Goal: Entertainment & Leisure: Consume media (video, audio)

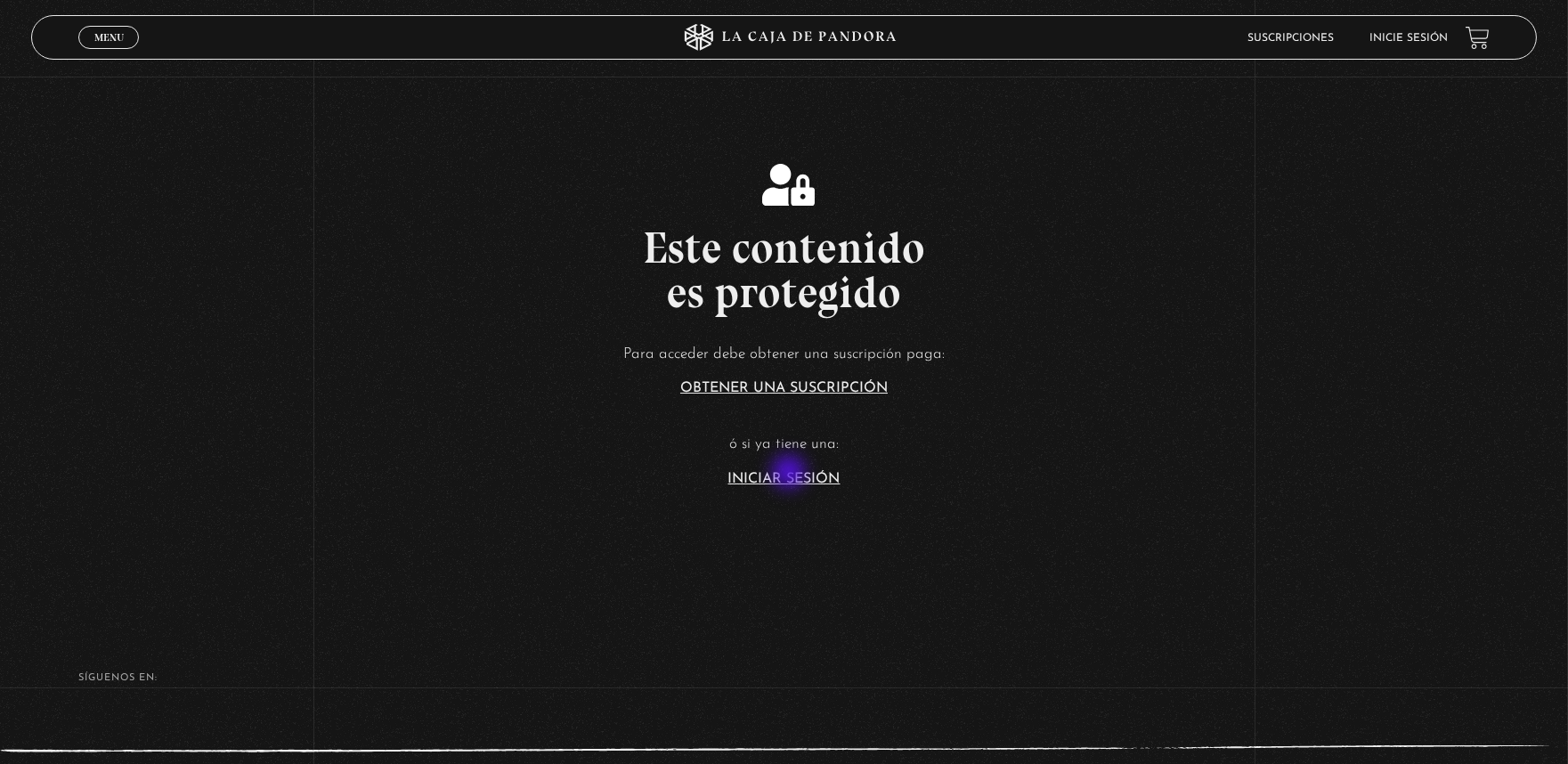
click at [791, 474] on link "Iniciar Sesión" at bounding box center [784, 479] width 112 height 14
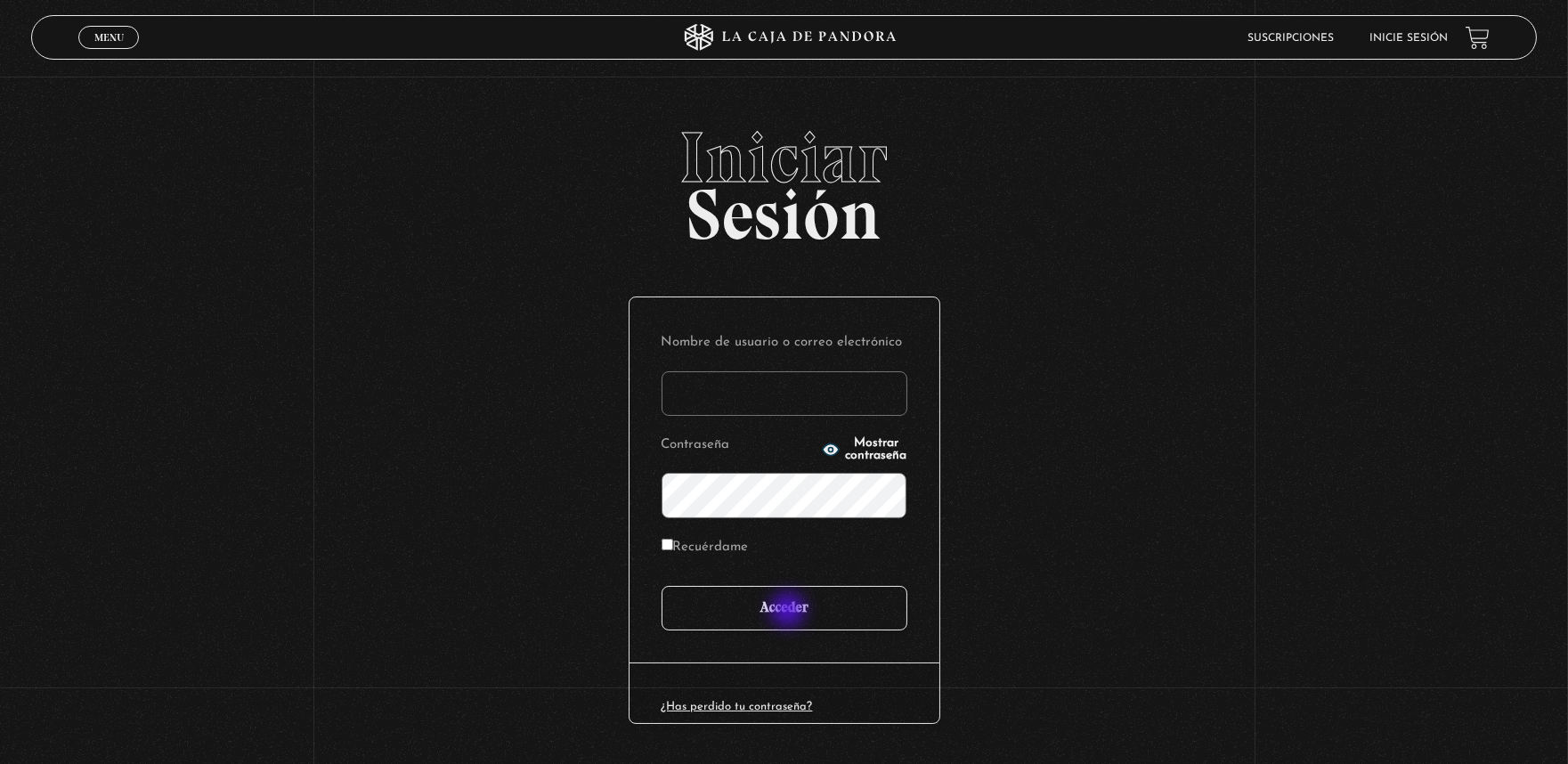
type input "[EMAIL_ADDRESS][DOMAIN_NAME]"
click at [793, 610] on input "Acceder" at bounding box center [784, 608] width 246 height 44
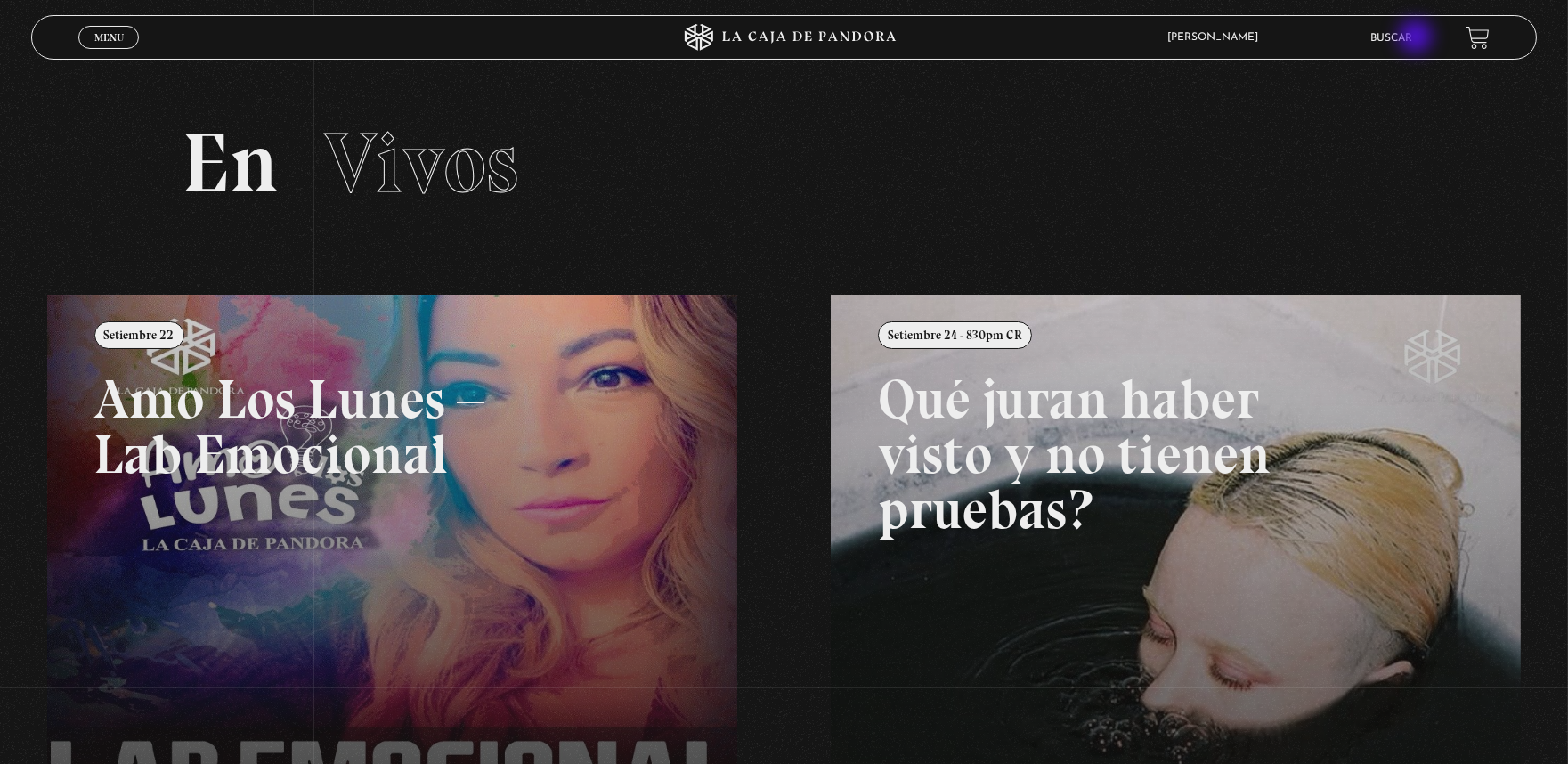
click at [1412, 38] on link "Buscar" at bounding box center [1391, 39] width 42 height 11
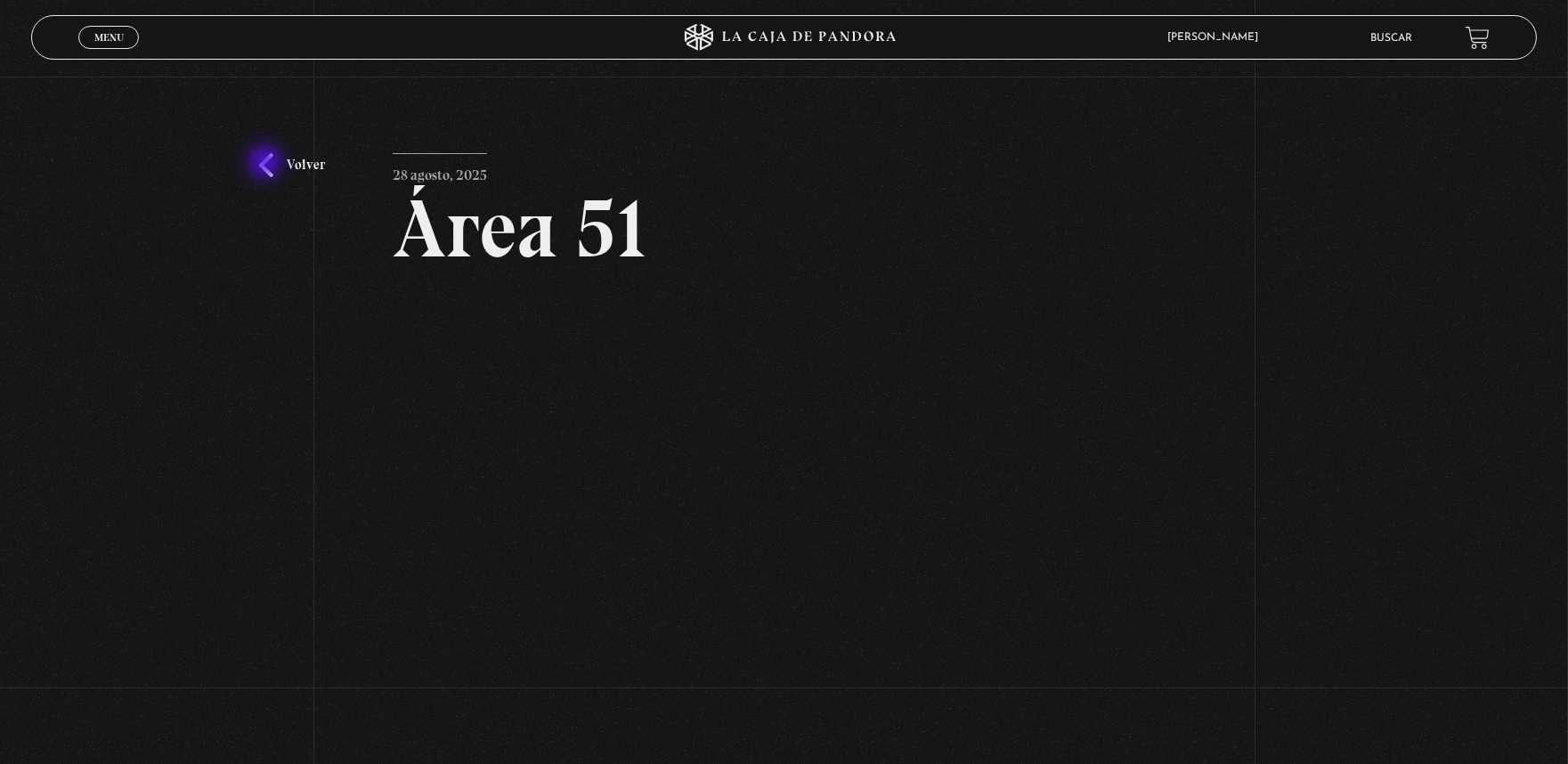
click at [267, 164] on link "Volver" at bounding box center [291, 165] width 66 height 24
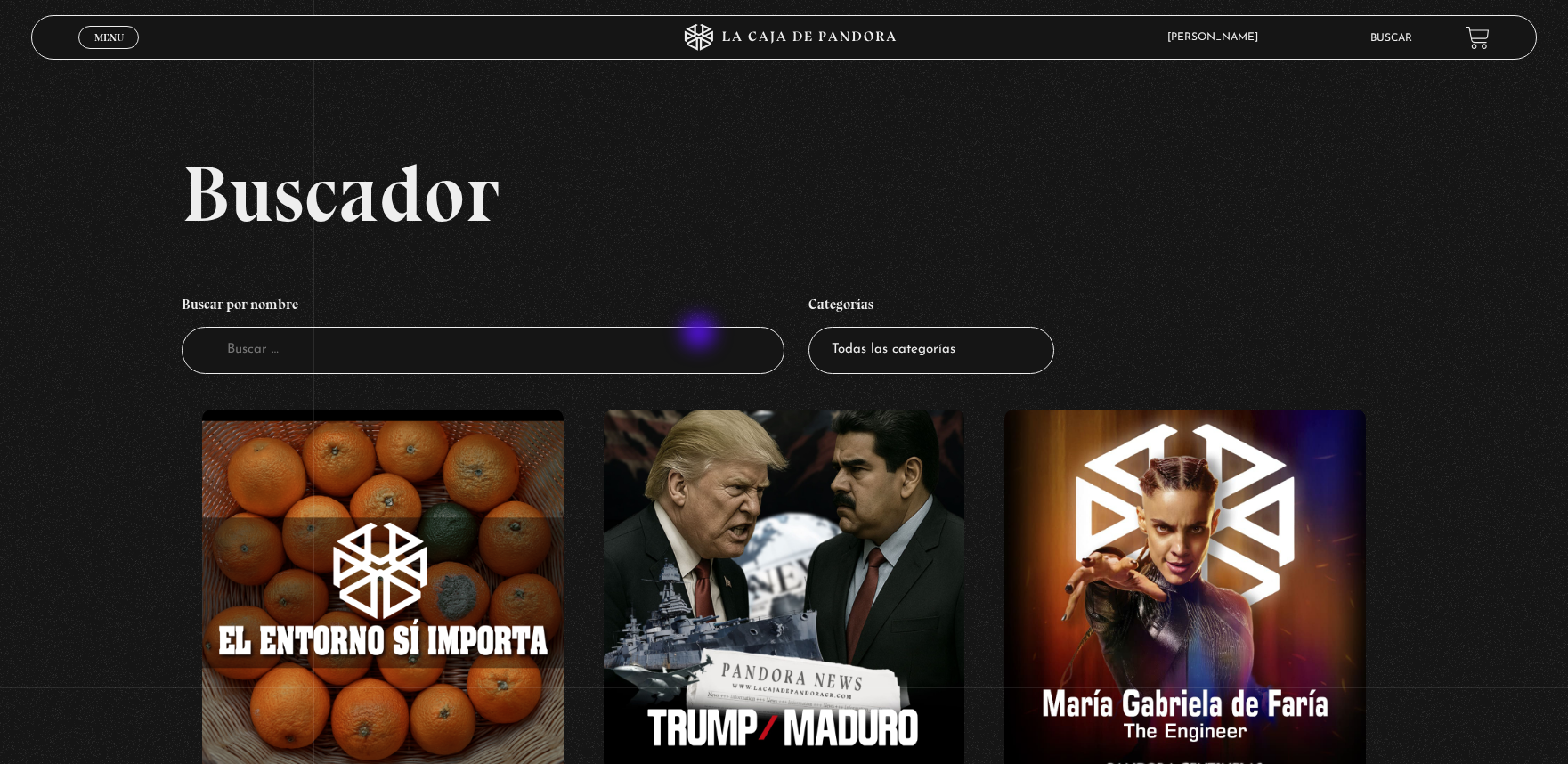
scroll to position [4448, 0]
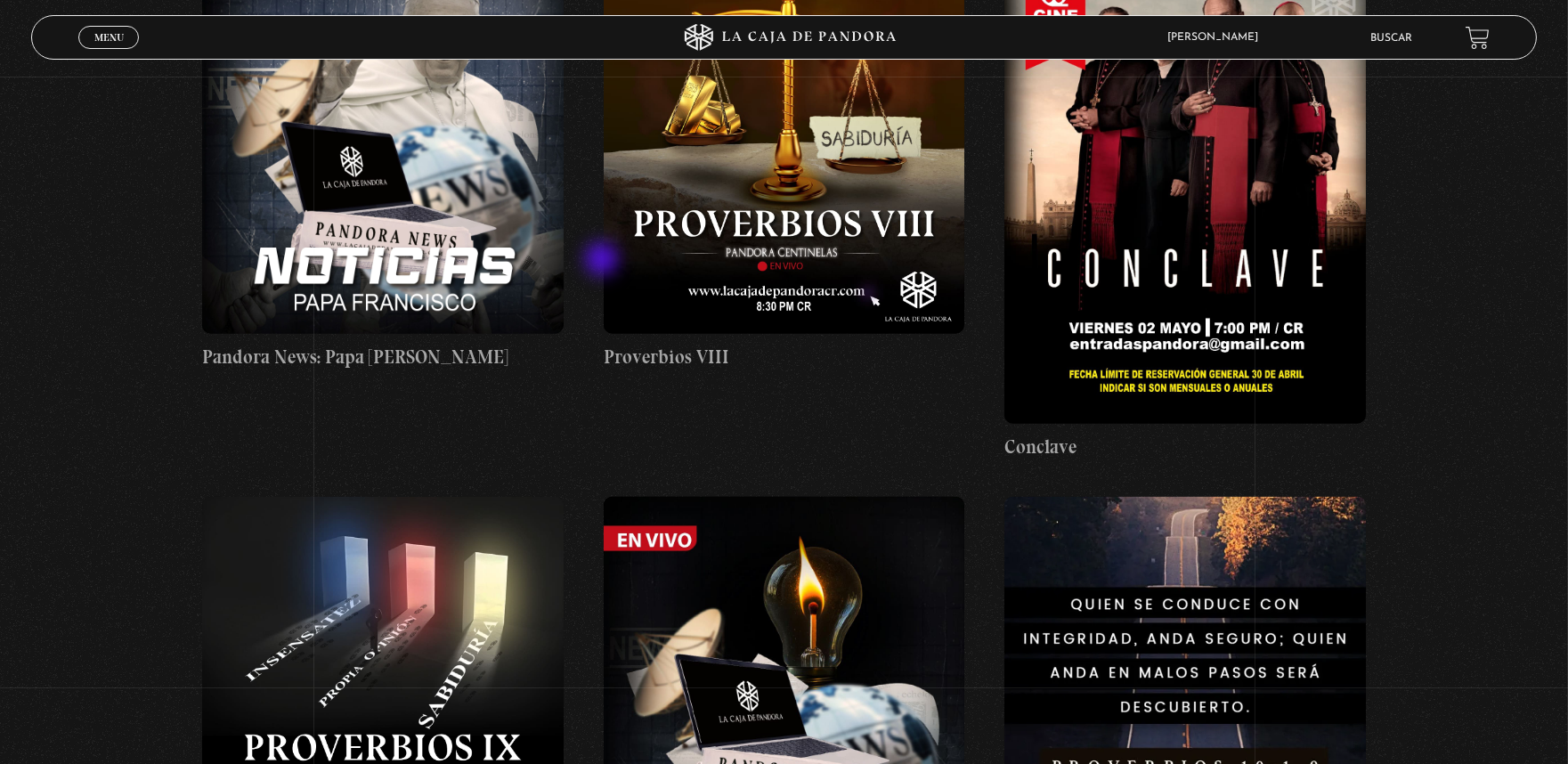
click at [1409, 34] on link "Buscar" at bounding box center [1391, 39] width 42 height 11
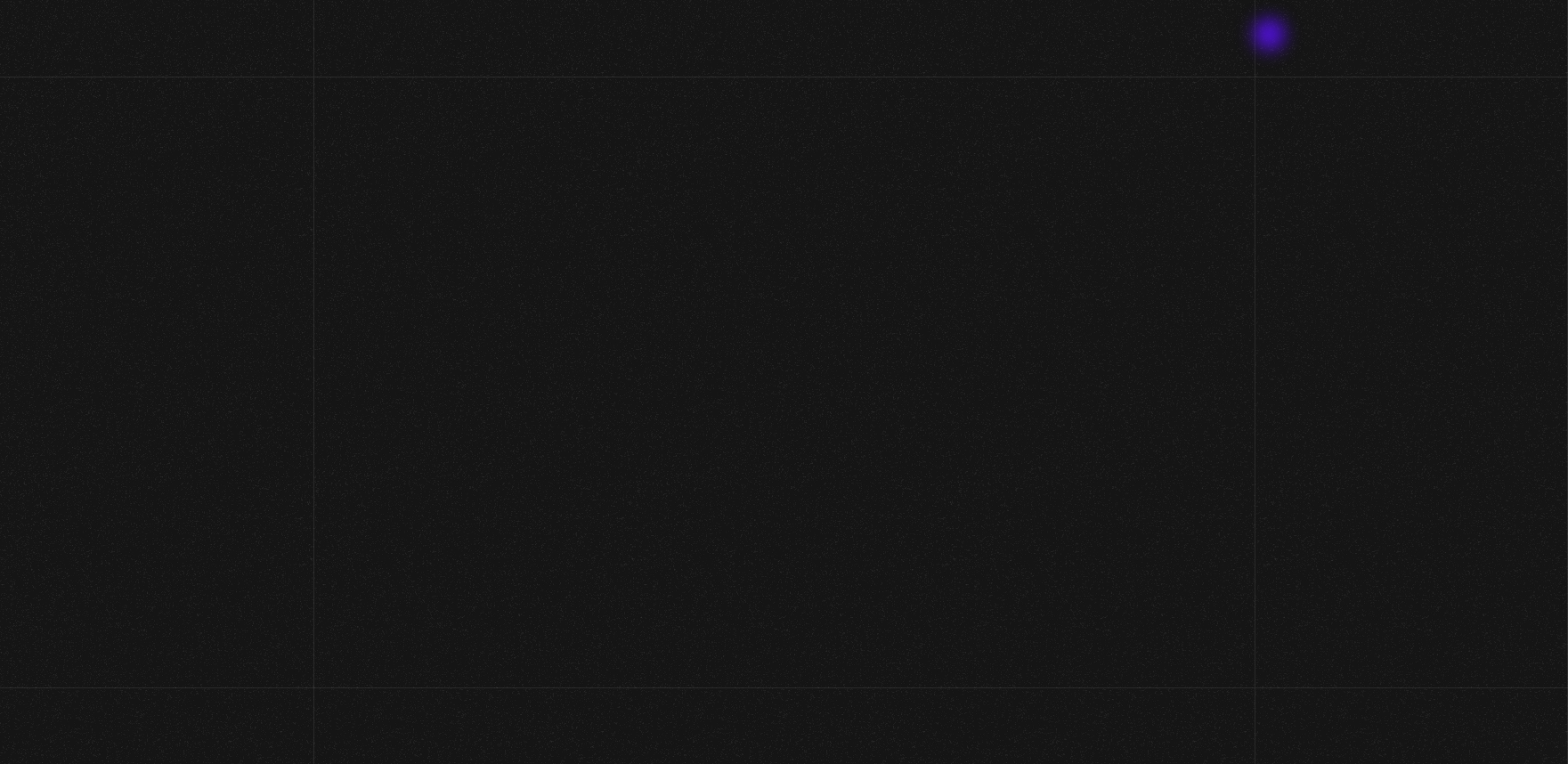
click at [1271, 37] on span "[PERSON_NAME]" at bounding box center [1216, 38] width 117 height 11
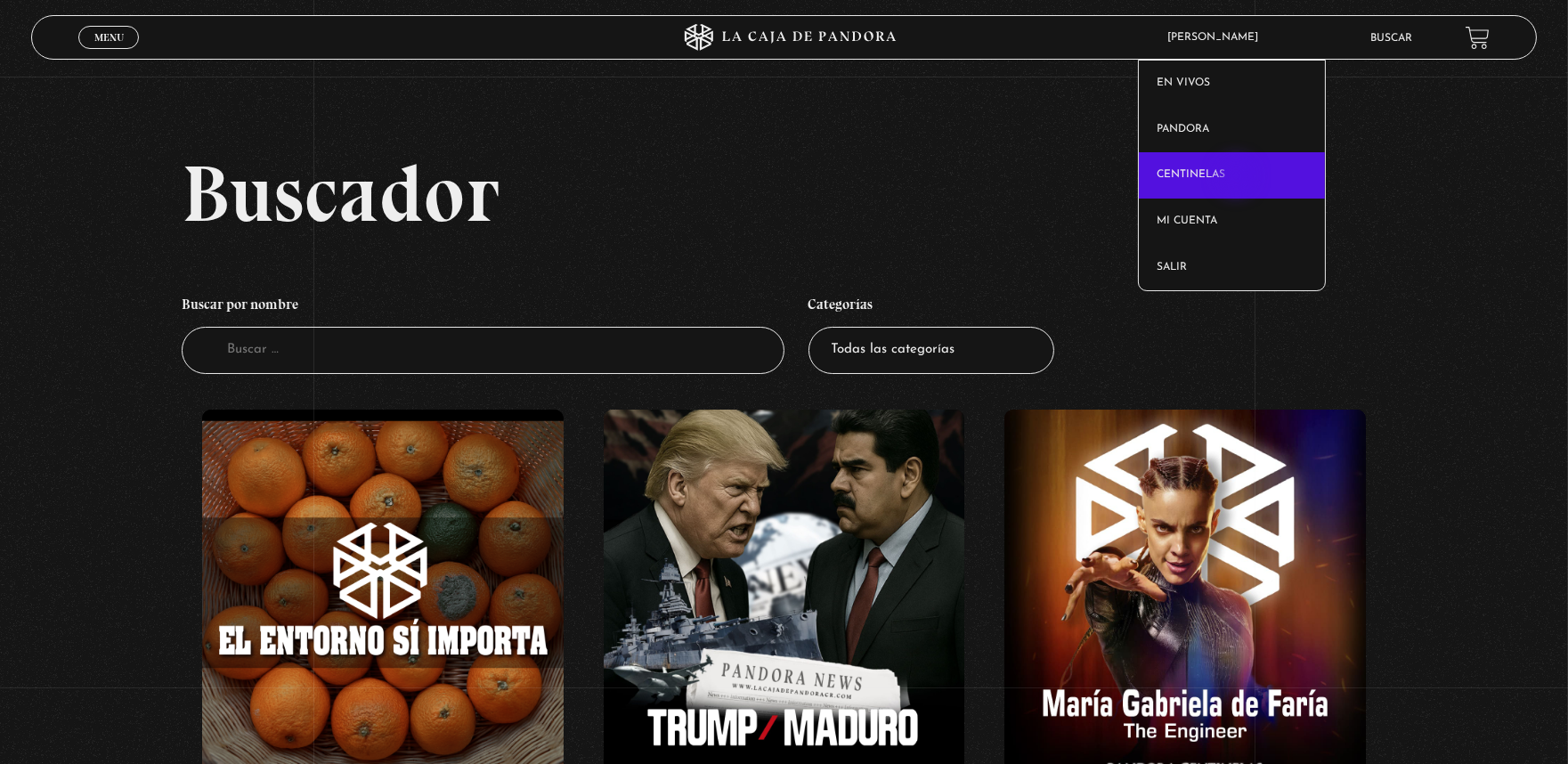
click at [1238, 178] on link "Centinelas" at bounding box center [1231, 176] width 186 height 46
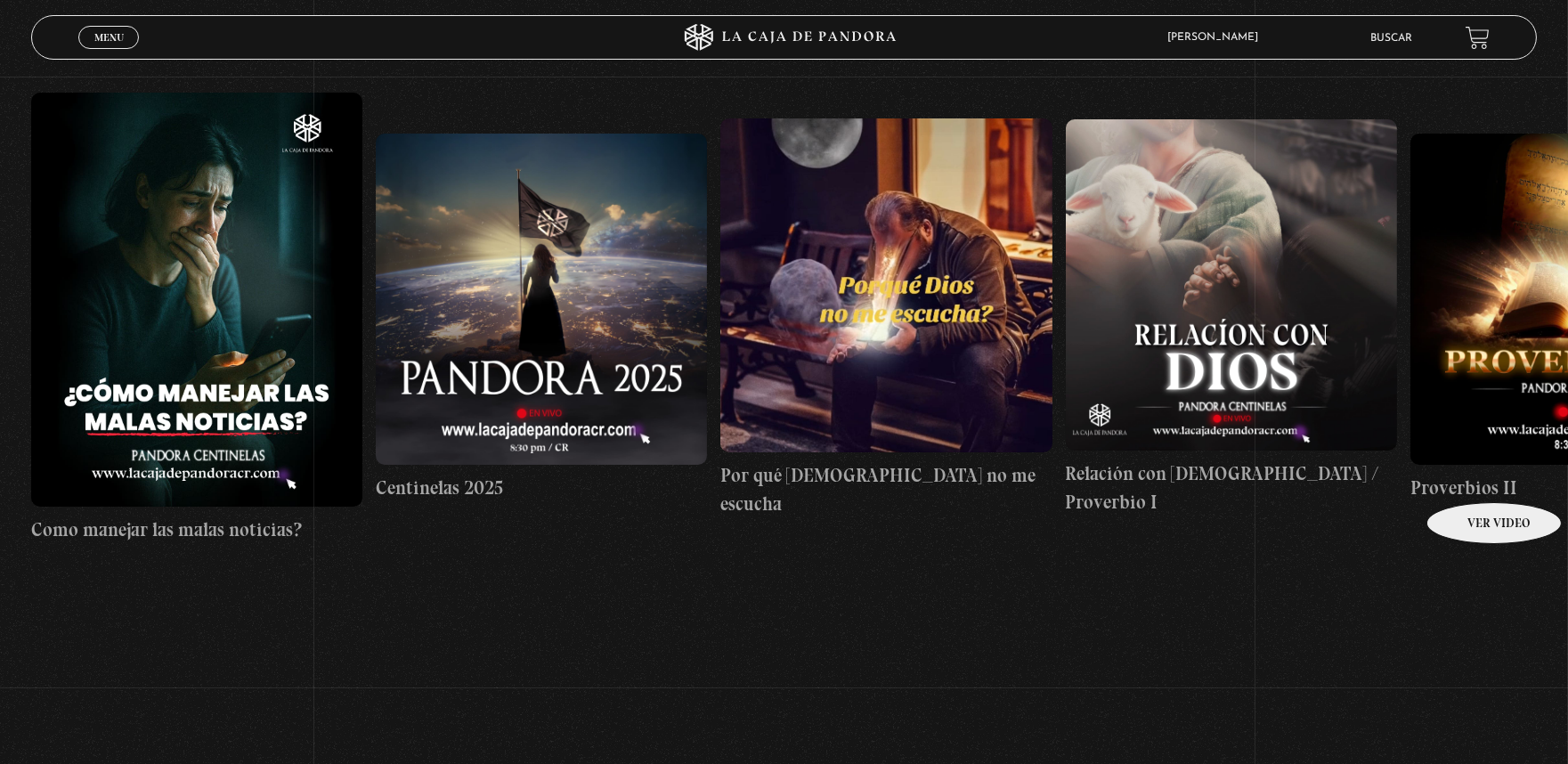
scroll to position [144, 0]
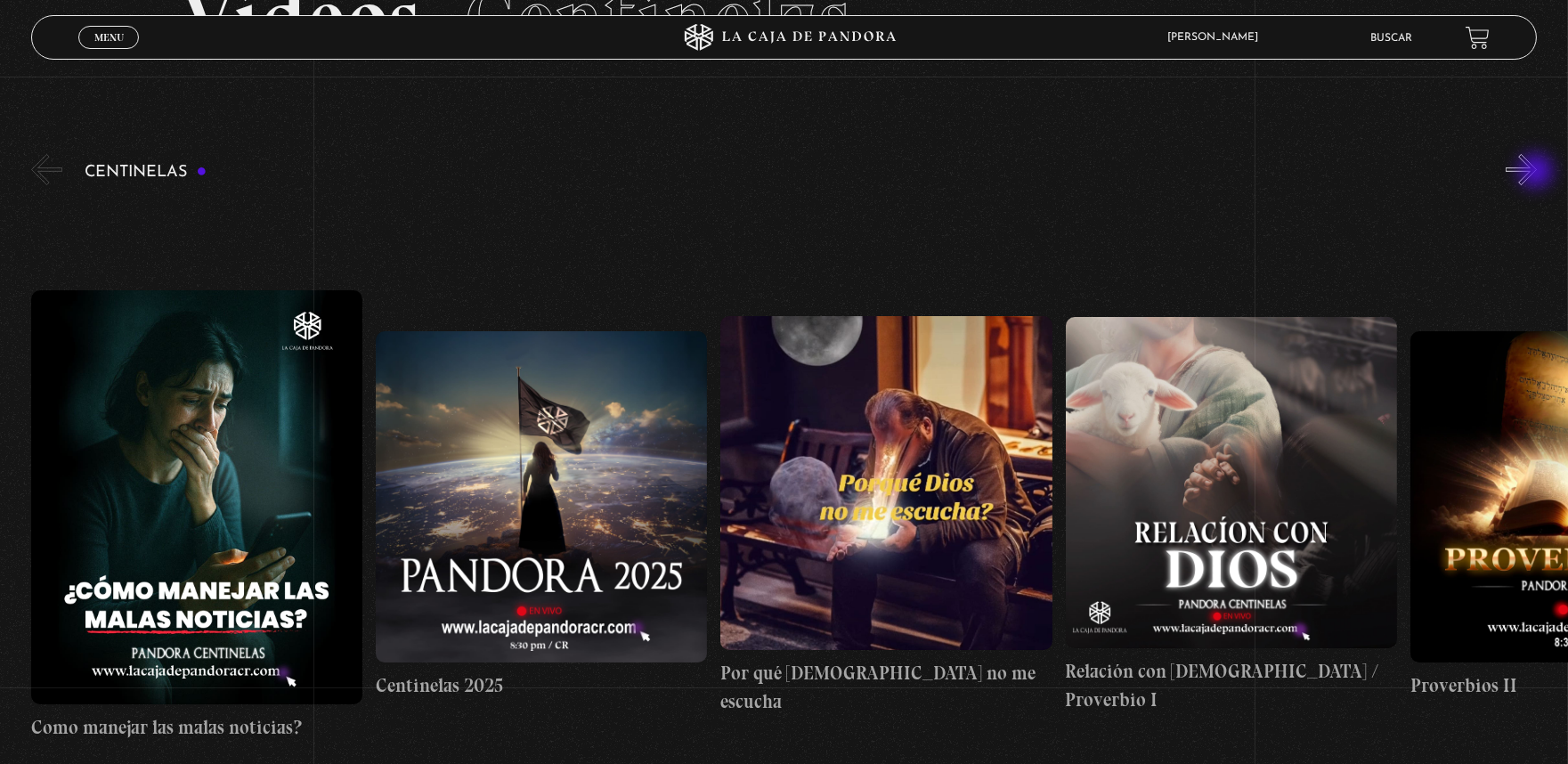
click at [1537, 173] on button "»" at bounding box center [1521, 170] width 31 height 31
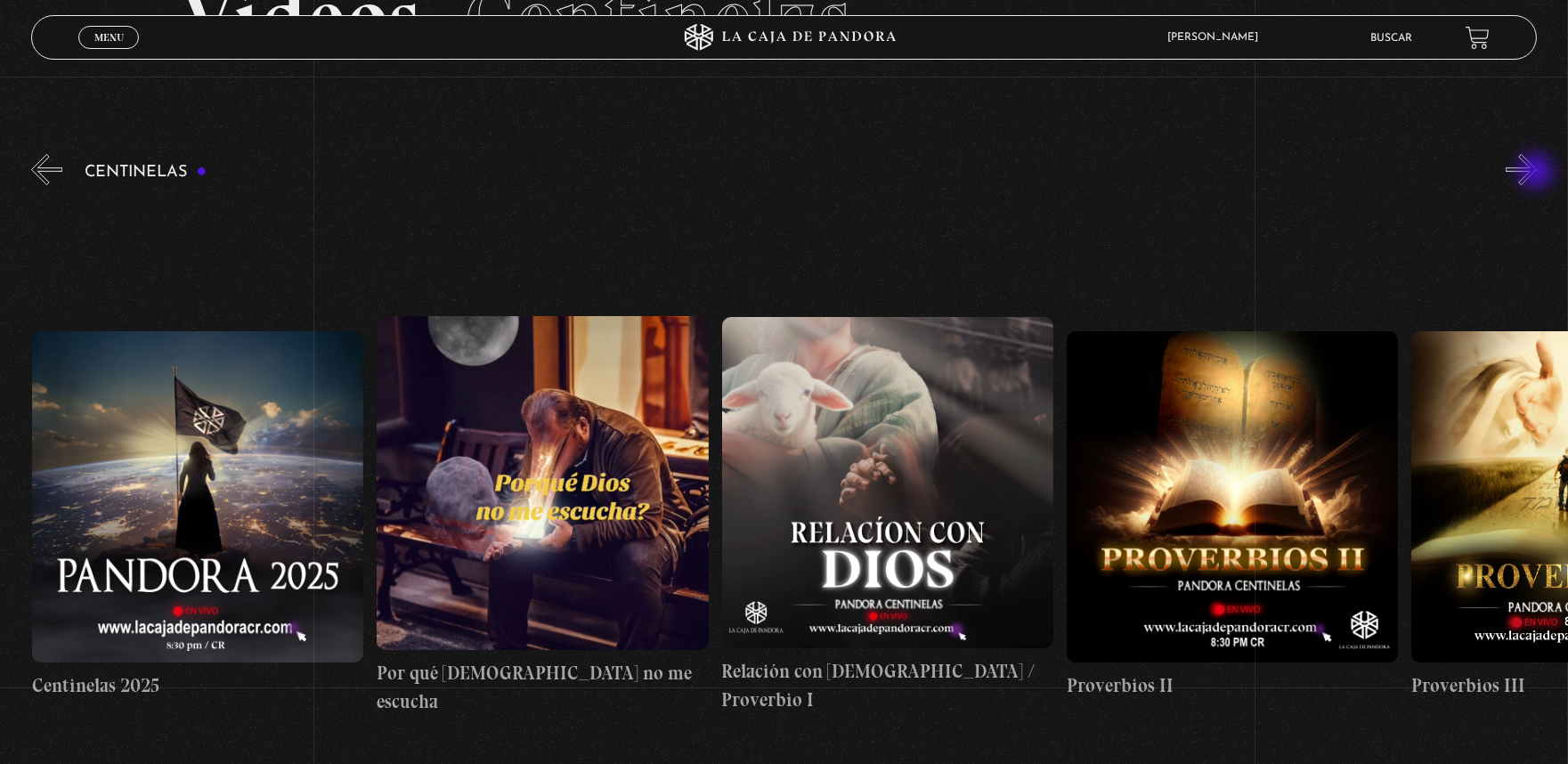
click at [1537, 173] on button "»" at bounding box center [1521, 170] width 31 height 31
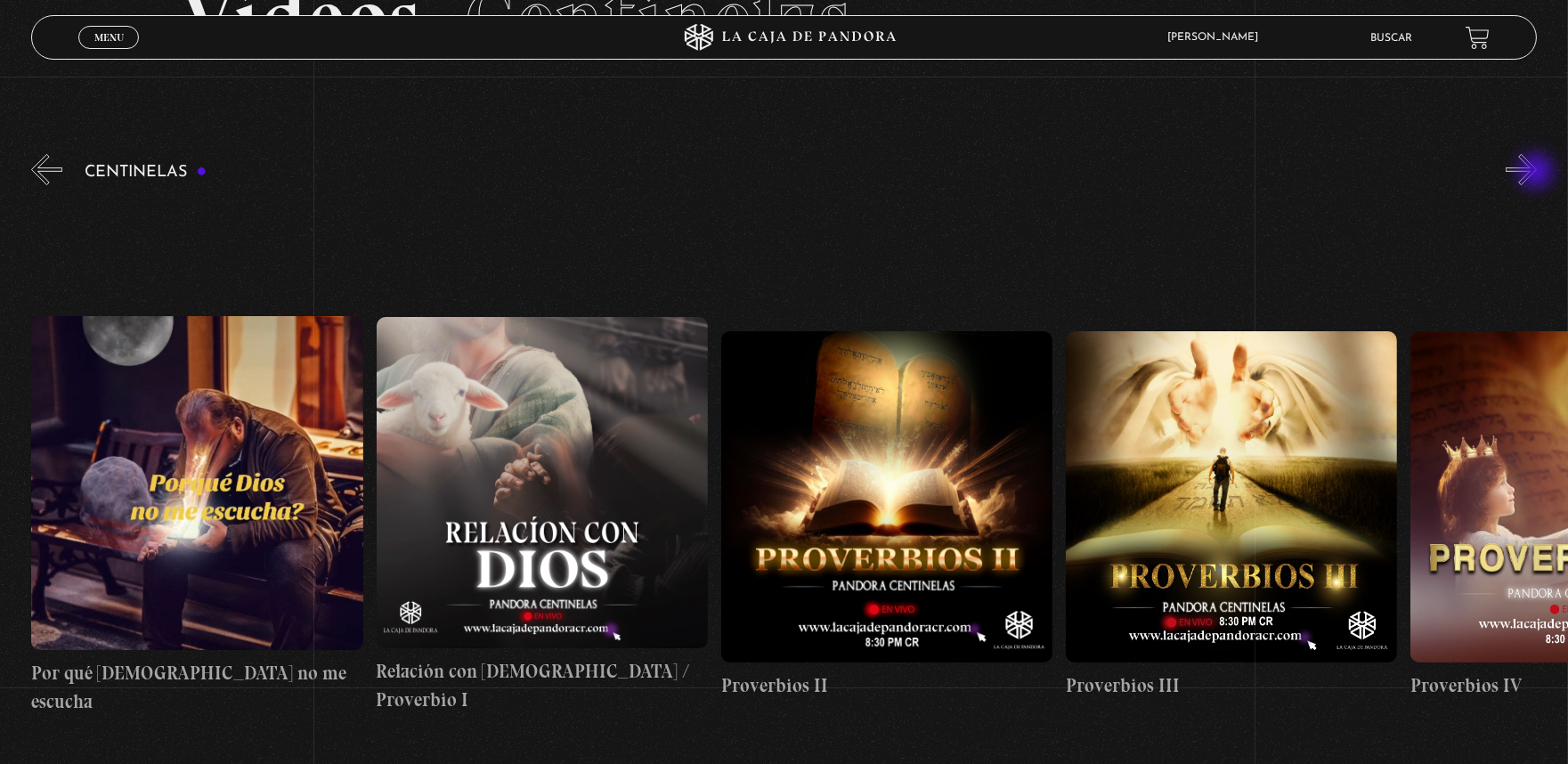
click at [1537, 173] on button "»" at bounding box center [1521, 170] width 31 height 31
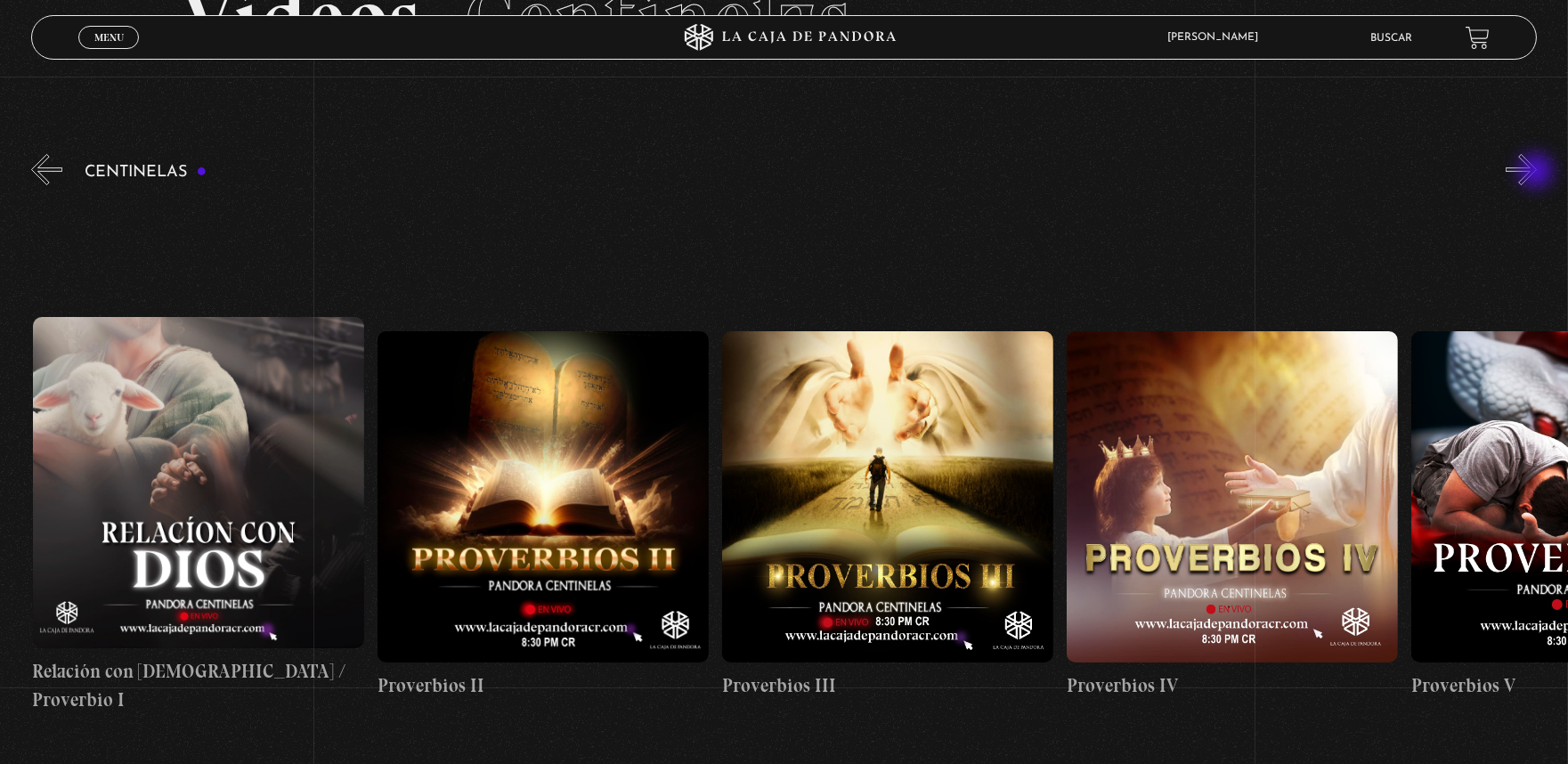
scroll to position [0, 1034]
click at [1537, 163] on button "»" at bounding box center [1521, 170] width 31 height 31
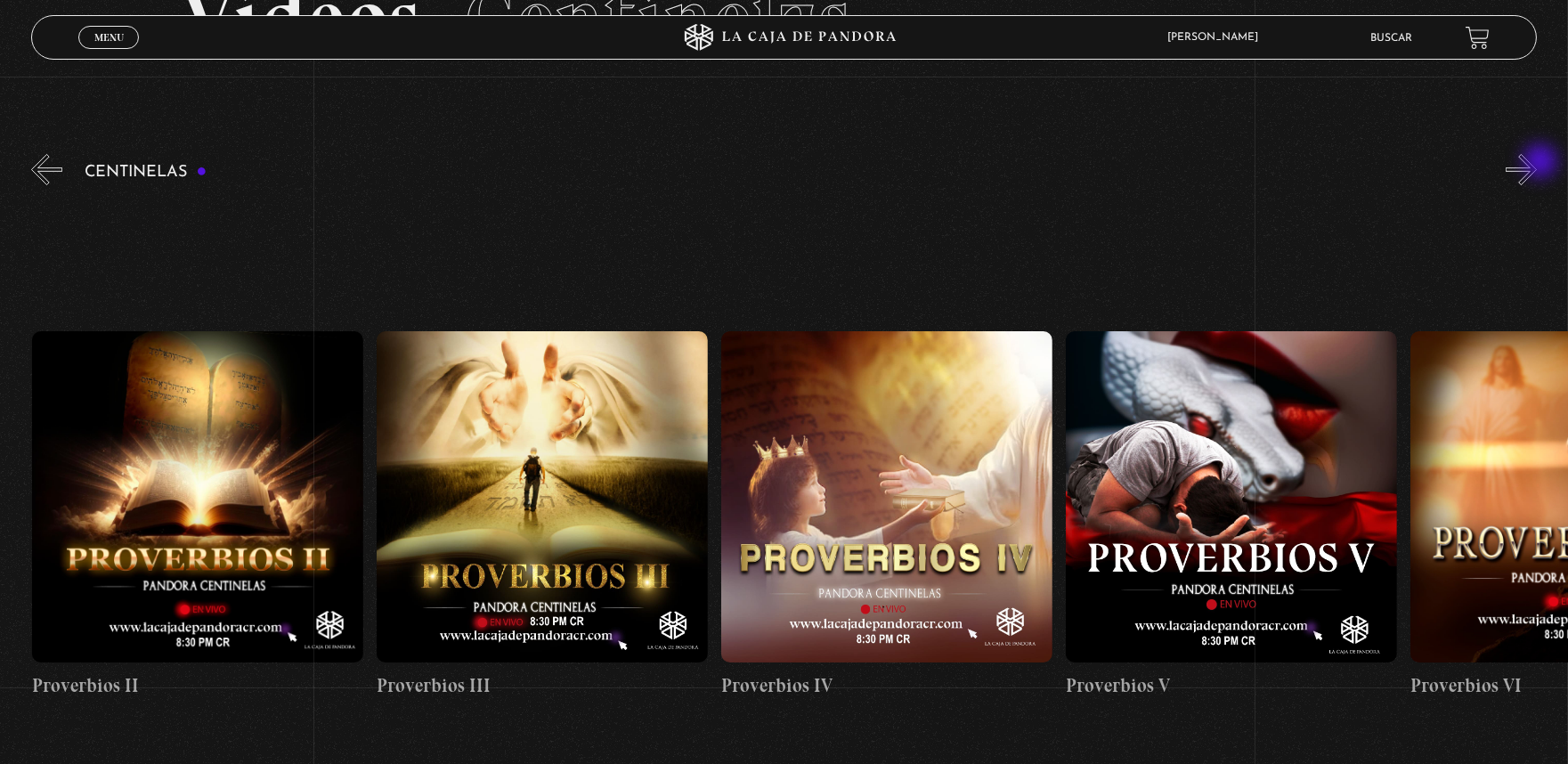
click at [1537, 163] on button "»" at bounding box center [1521, 170] width 31 height 31
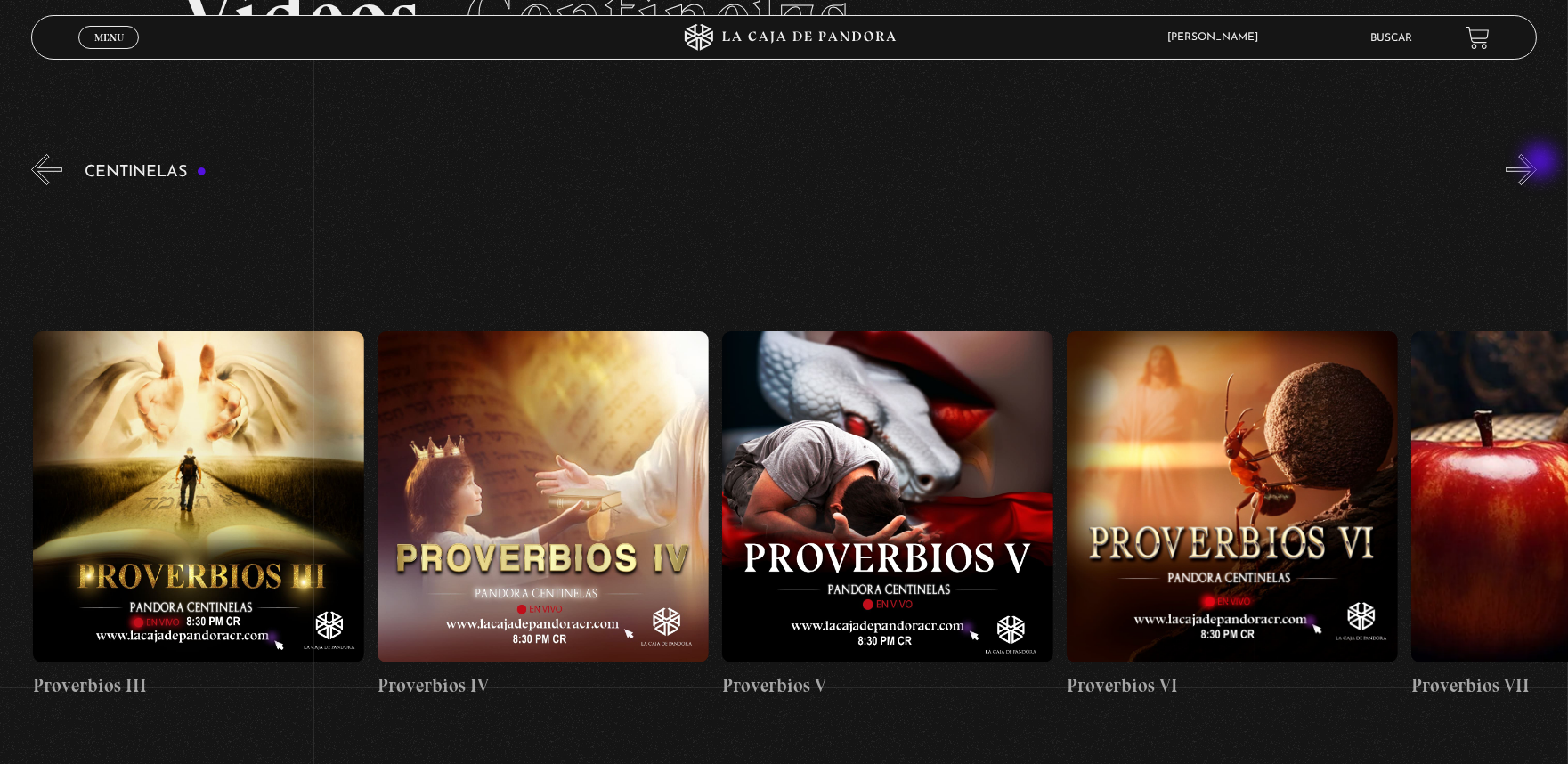
click at [1537, 163] on button "»" at bounding box center [1521, 170] width 31 height 31
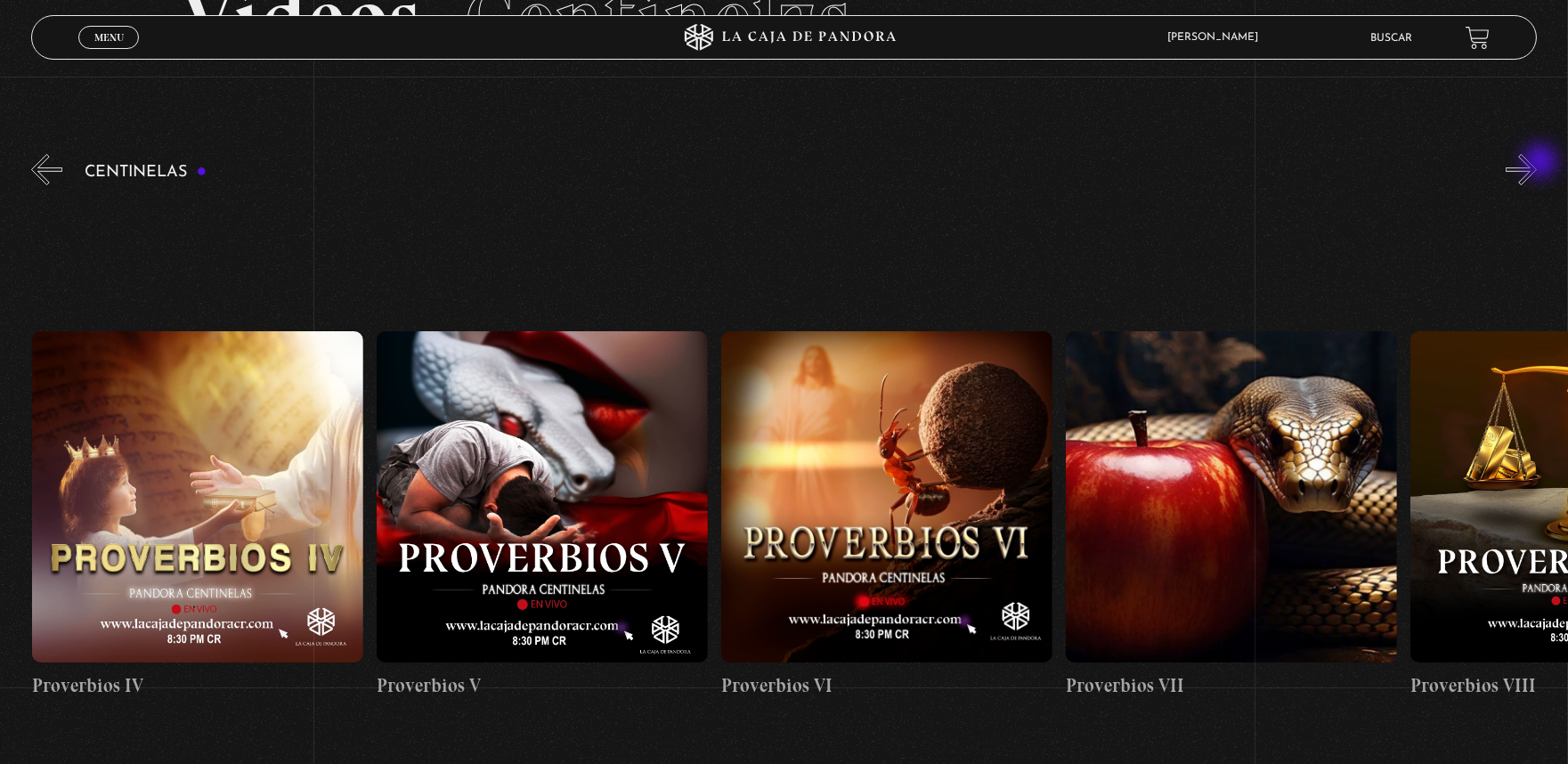
click at [1537, 163] on button "»" at bounding box center [1521, 170] width 31 height 31
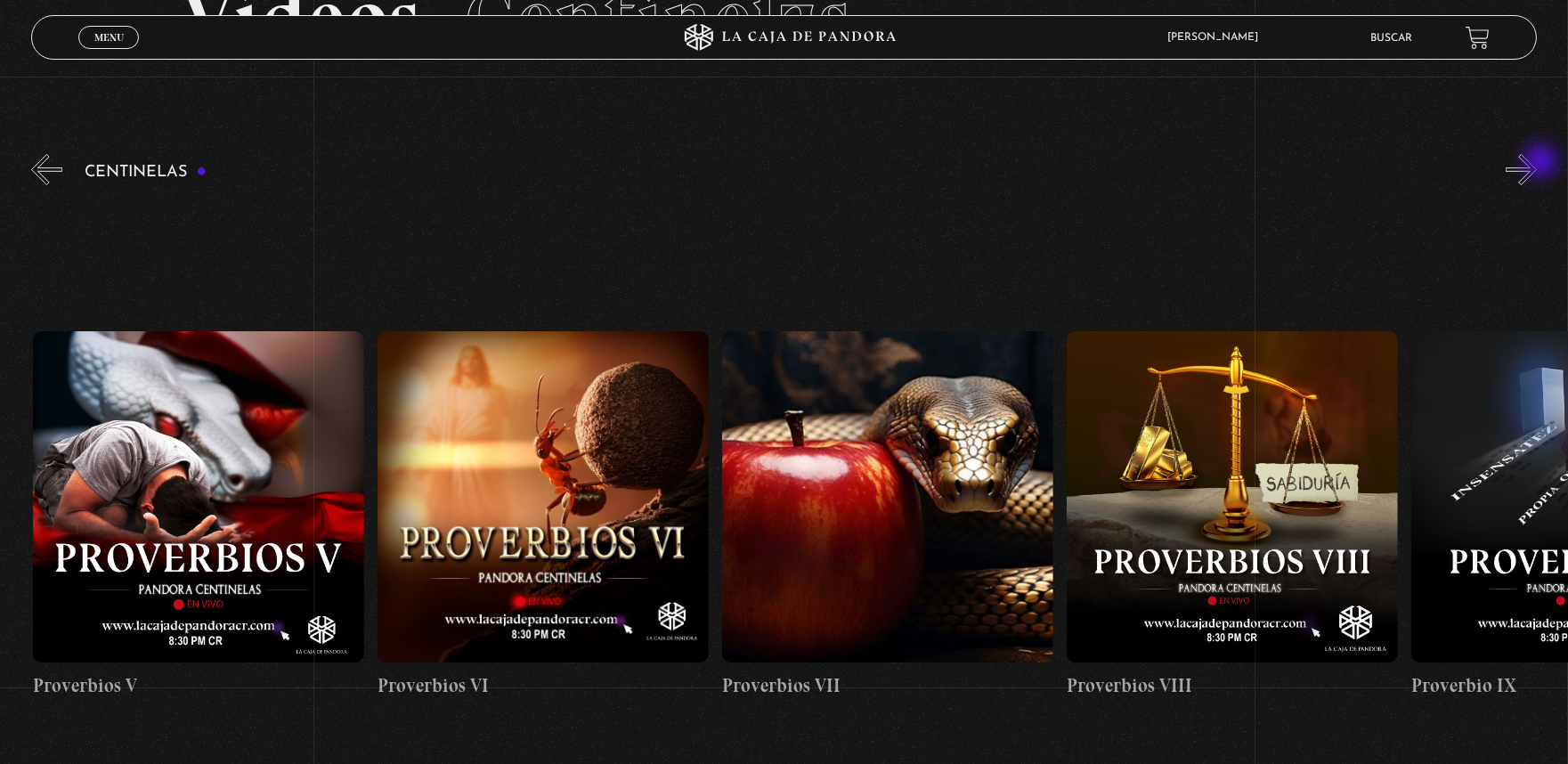
click at [1537, 163] on button "»" at bounding box center [1521, 170] width 31 height 31
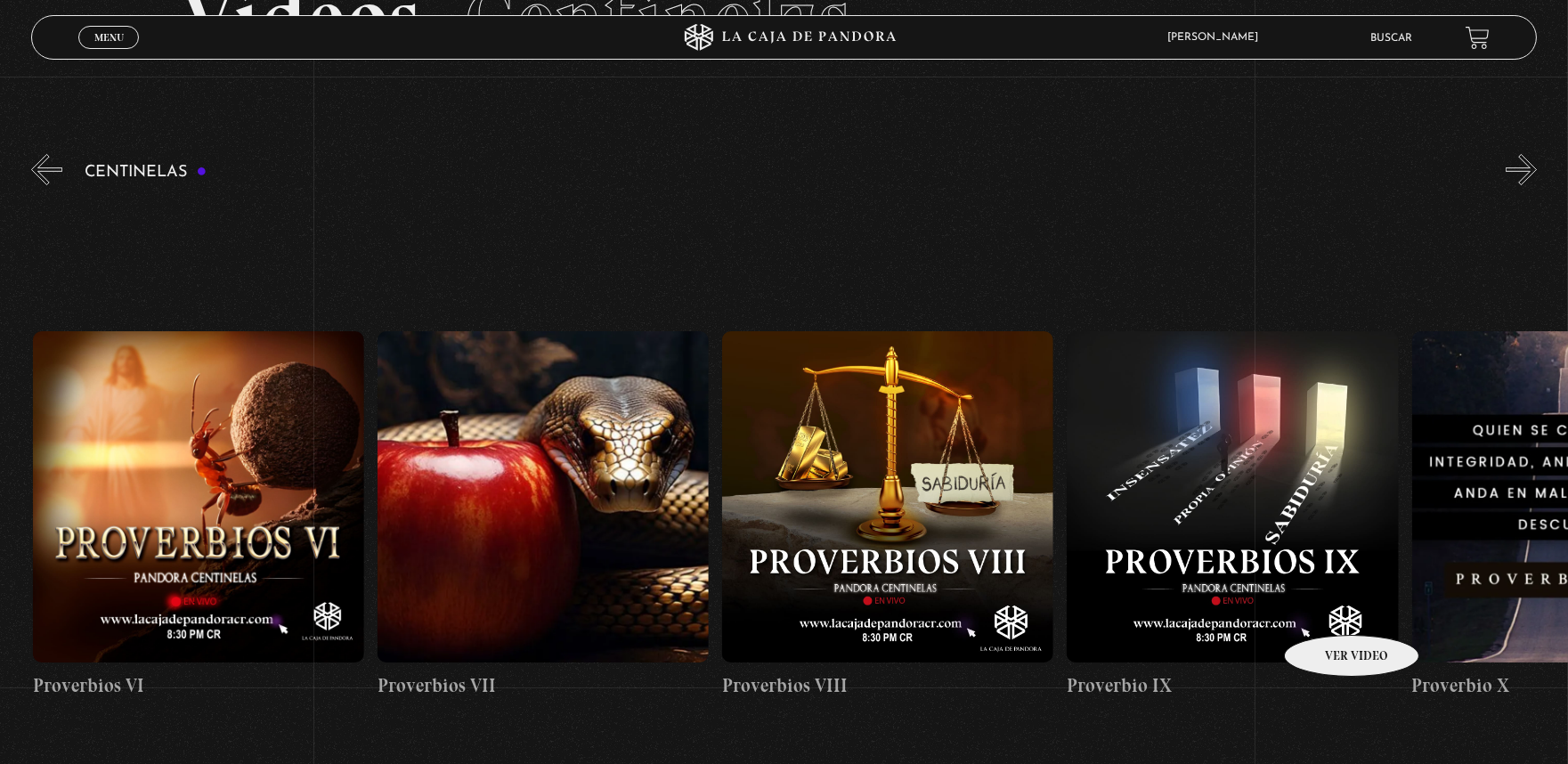
scroll to position [0, 2756]
click at [1264, 477] on figure at bounding box center [1231, 496] width 331 height 331
